Goal: Information Seeking & Learning: Learn about a topic

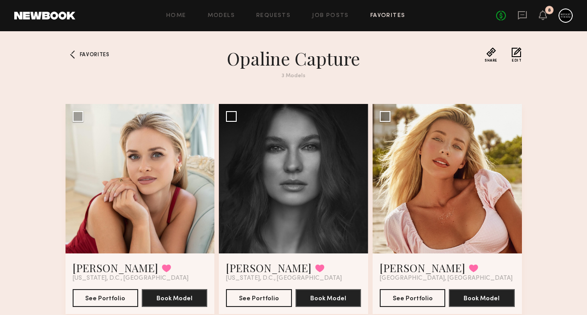
click at [386, 12] on div "Home Models Requests Job Posts Favorites Sign Out No fees up to $5,000 8" at bounding box center [323, 15] width 497 height 14
click at [95, 53] on span "Favorites" at bounding box center [95, 54] width 30 height 5
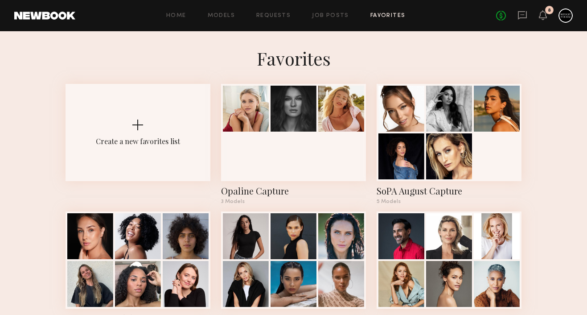
click at [233, 12] on div "Home Models Requests Job Posts Favorites Sign Out No fees up to $5,000 8" at bounding box center [323, 15] width 497 height 14
click at [232, 15] on link "Models" at bounding box center [221, 16] width 27 height 6
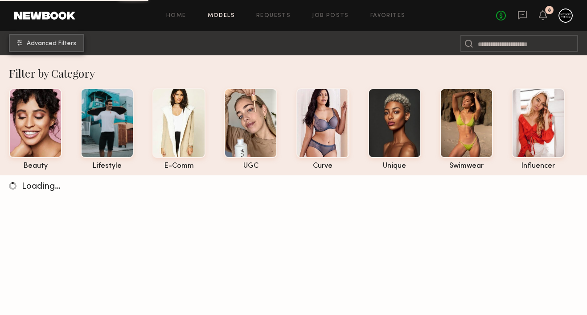
click at [70, 48] on button "Advanced Filters" at bounding box center [46, 43] width 75 height 18
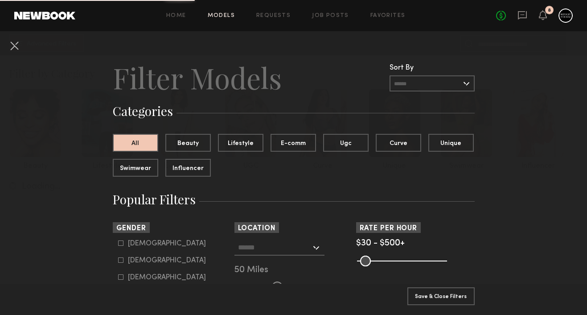
click at [282, 248] on input "text" at bounding box center [274, 246] width 73 height 15
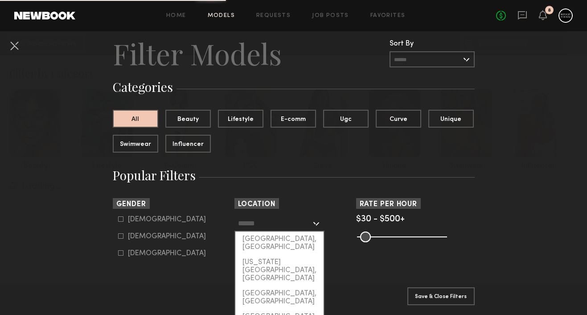
scroll to position [26, 0]
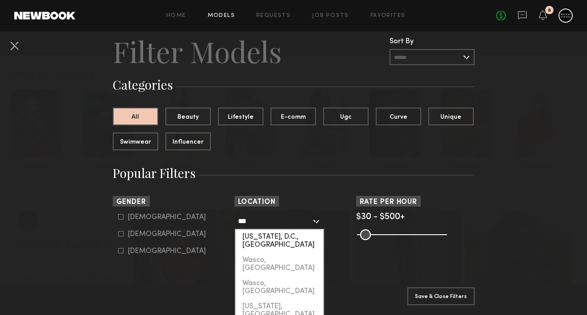
click at [293, 234] on div "[US_STATE], D.C., [GEOGRAPHIC_DATA]" at bounding box center [279, 240] width 88 height 23
type input "**********"
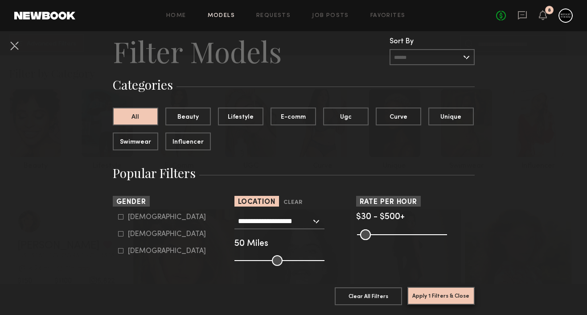
click at [434, 300] on button "Apply 1 Filters & Close" at bounding box center [440, 296] width 67 height 18
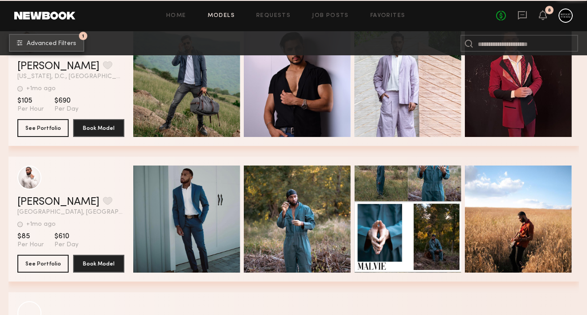
scroll to position [4796, 0]
